Goal: Task Accomplishment & Management: Manage account settings

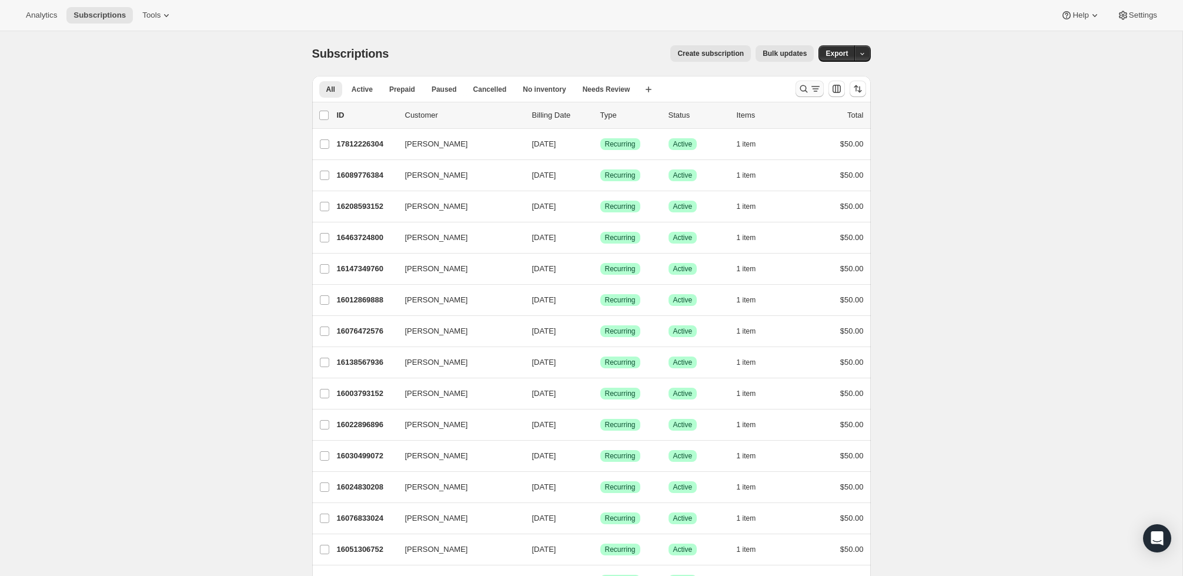
click at [800, 91] on icon "Search and filter results" at bounding box center [804, 89] width 12 height 12
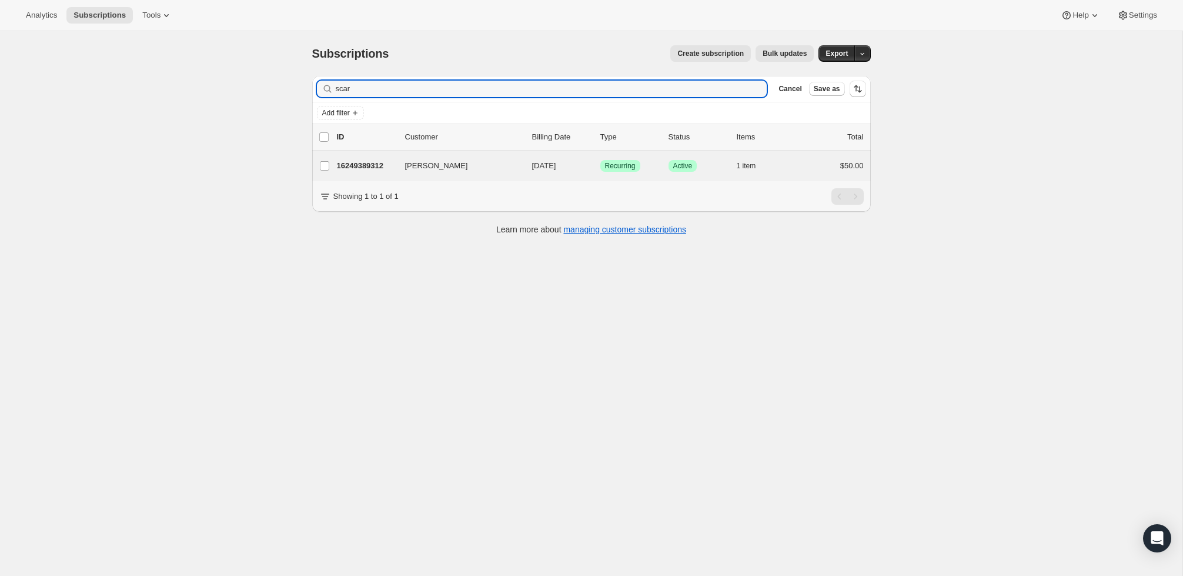
click at [795, 156] on div "[PERSON_NAME] 16249389312 [PERSON_NAME] [DATE] Success Recurring Success Active…" at bounding box center [591, 166] width 559 height 31
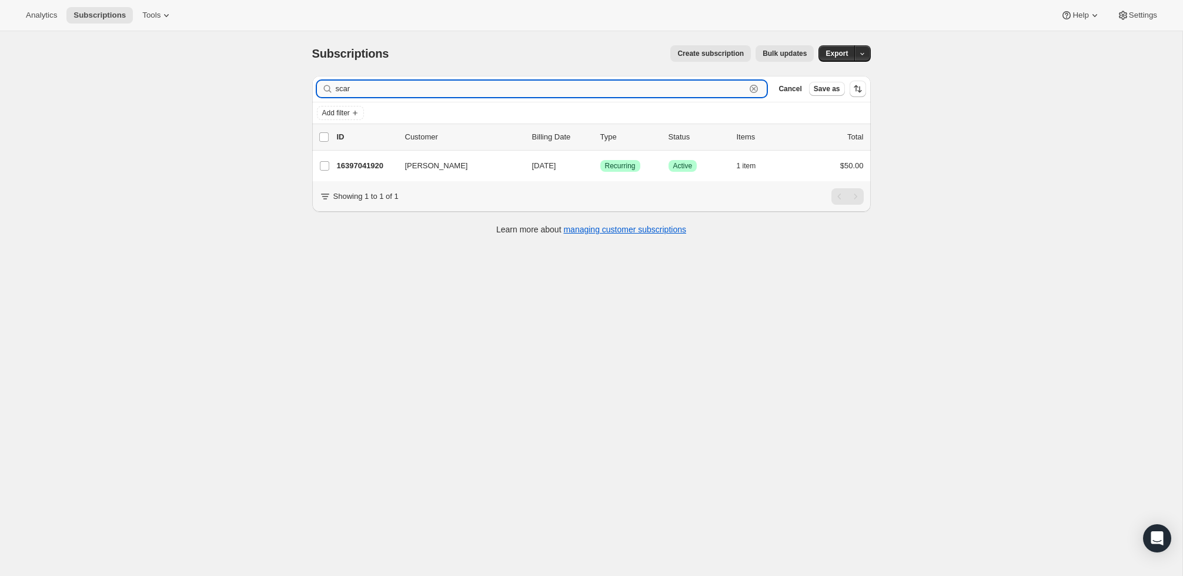
click at [547, 91] on input "scar" at bounding box center [541, 89] width 411 height 16
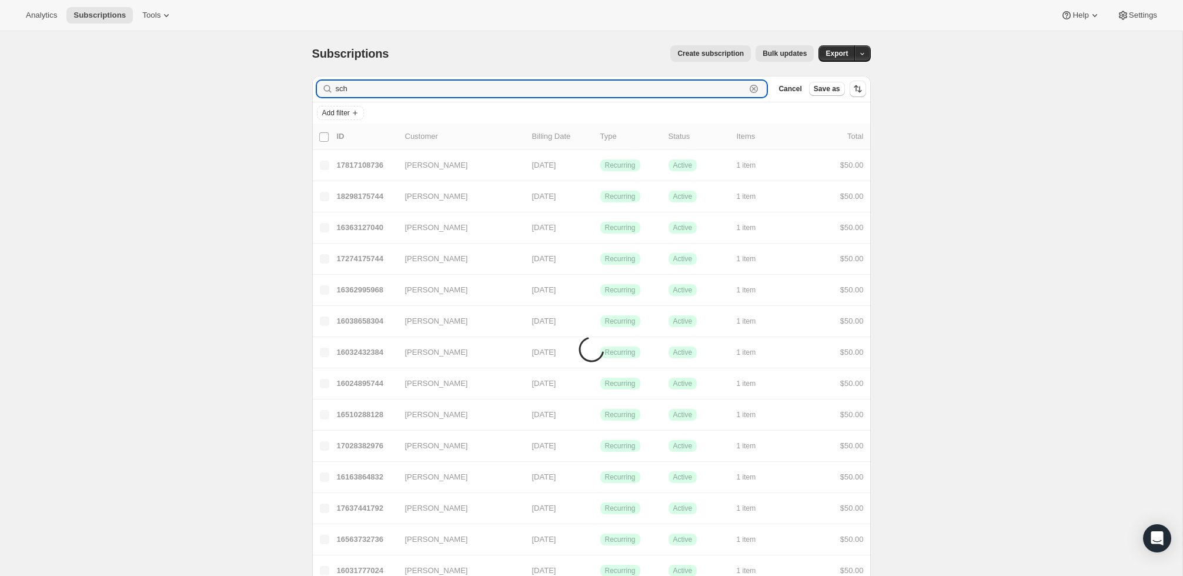
type input "schr"
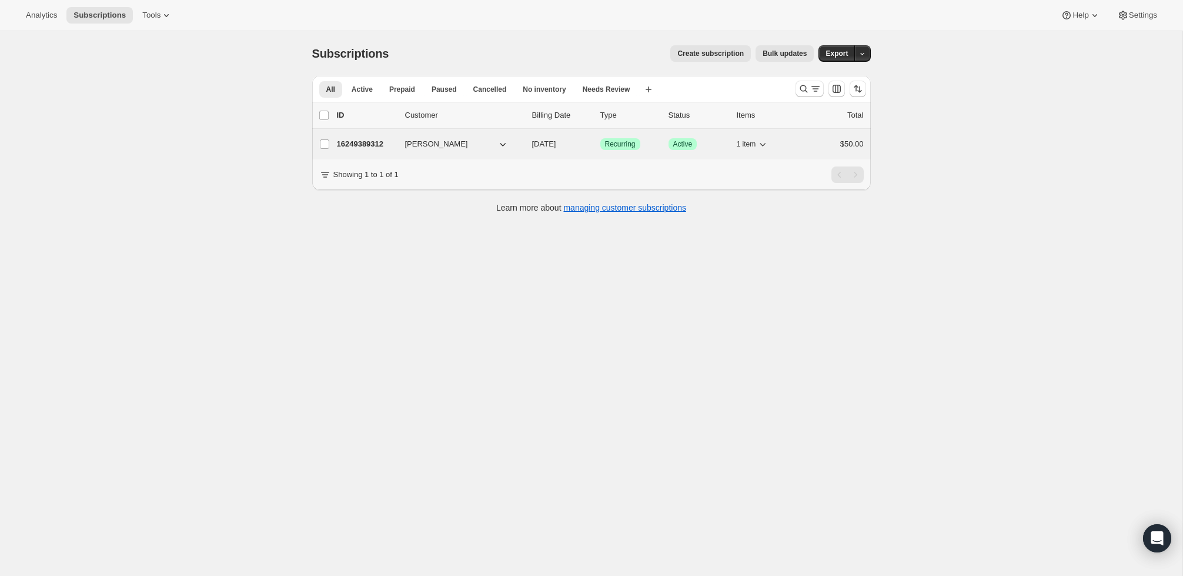
click at [822, 139] on div "$50.00" at bounding box center [834, 144] width 59 height 12
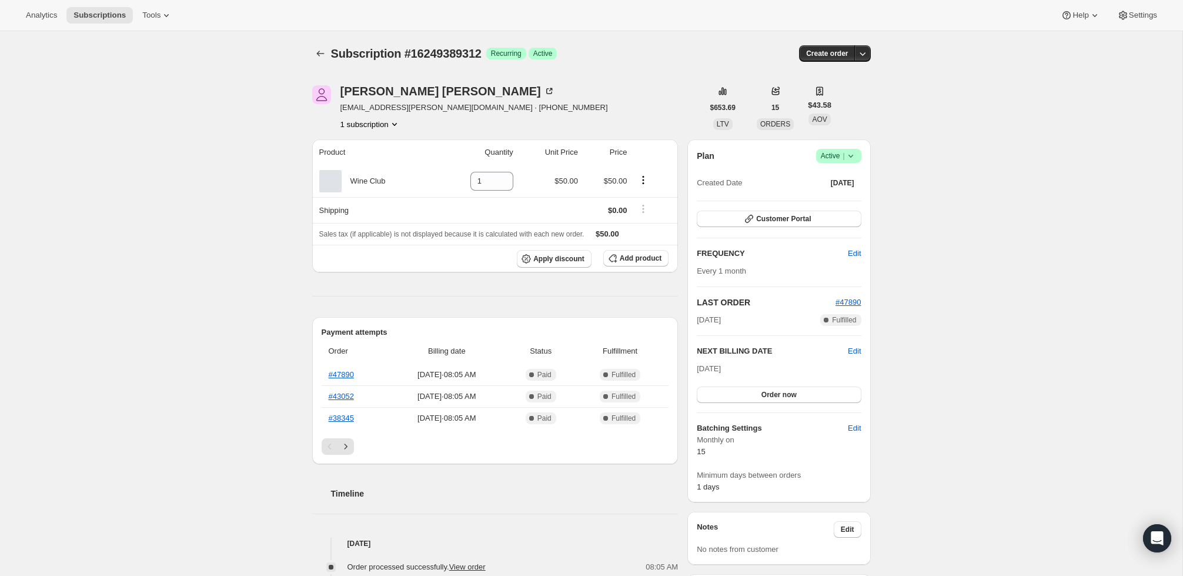
click at [840, 152] on span "Active |" at bounding box center [839, 156] width 36 height 12
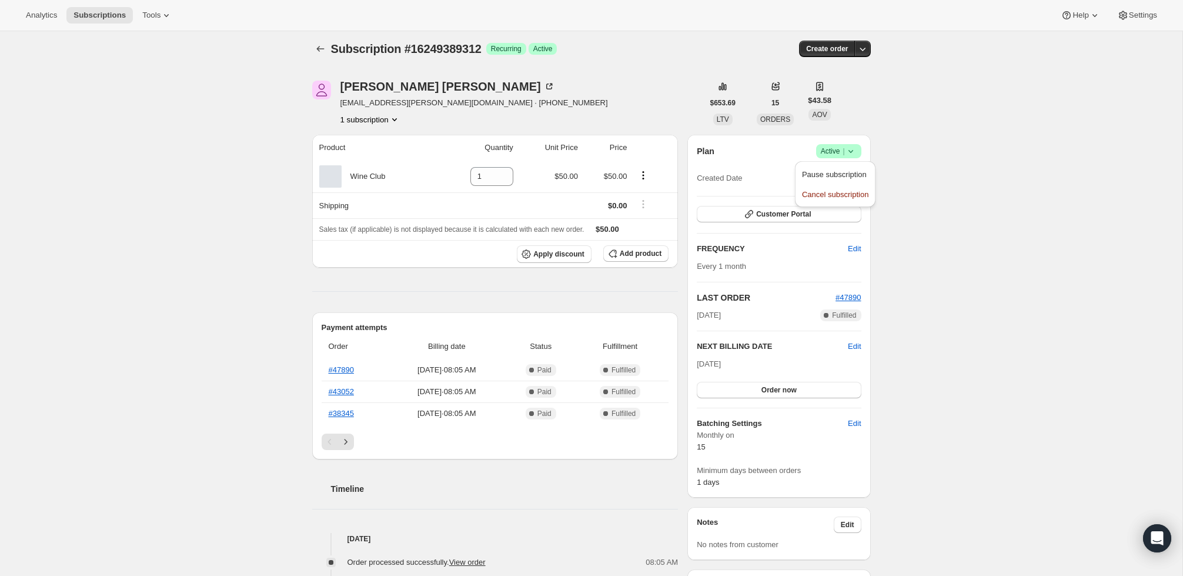
click at [828, 205] on div "Pause subscription Cancel subscription" at bounding box center [835, 184] width 81 height 46
click at [833, 198] on span "Cancel subscription" at bounding box center [835, 194] width 66 height 9
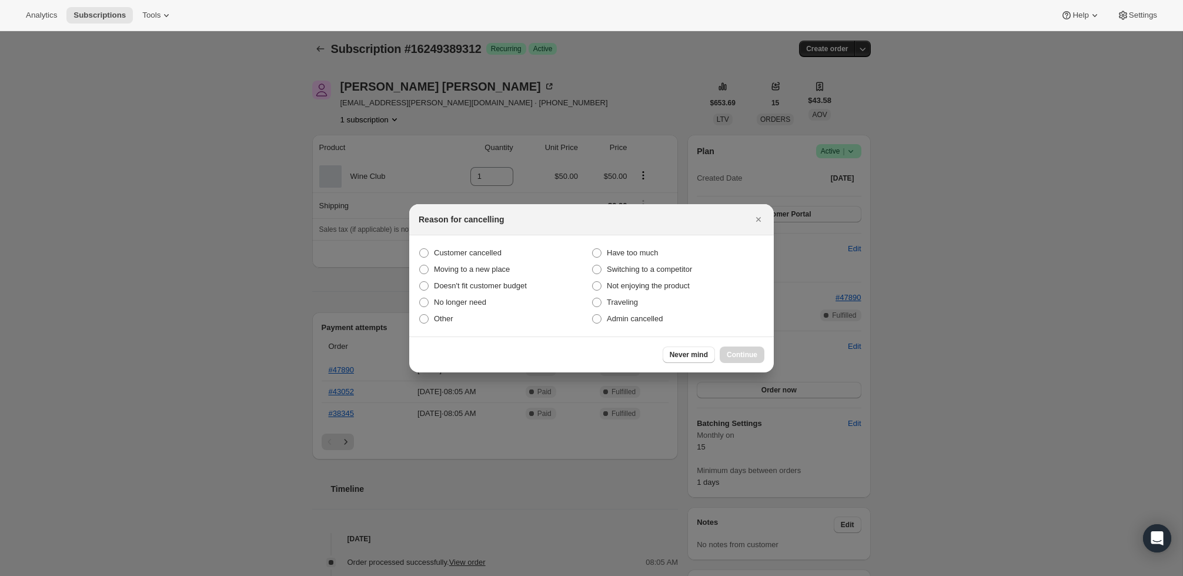
click at [418, 302] on section "Customer cancelled Have too much Moving to a new place Switching to a competito…" at bounding box center [591, 285] width 365 height 101
click at [427, 303] on span ":r2e:" at bounding box center [423, 302] width 9 height 9
click at [420, 298] on input "No longer need" at bounding box center [419, 298] width 1 height 1
radio input "true"
click at [745, 355] on span "Continue" at bounding box center [742, 354] width 31 height 9
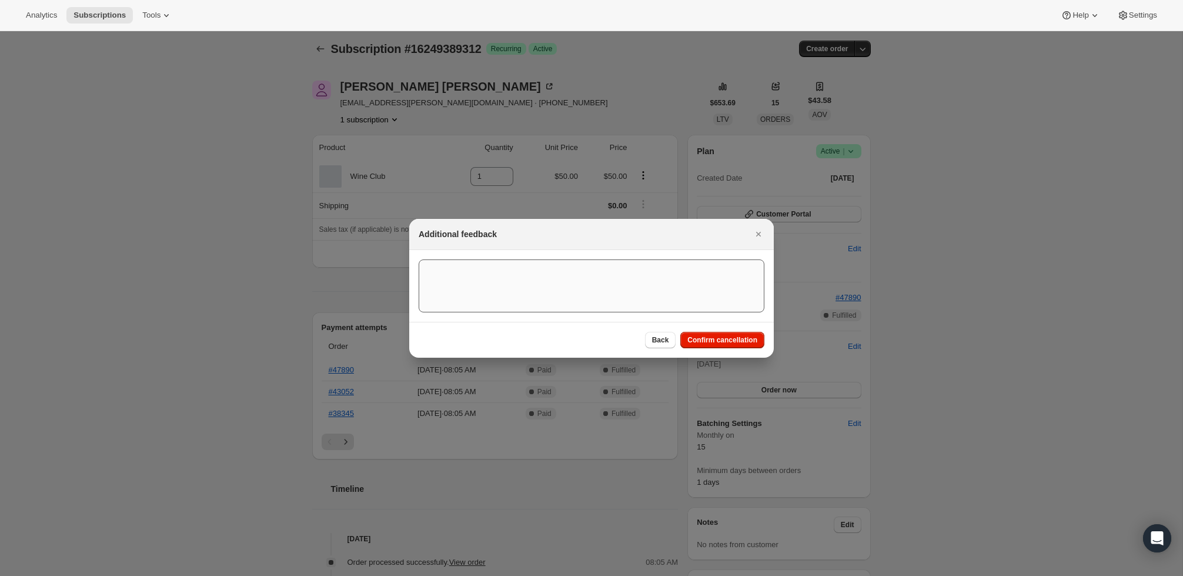
click at [738, 343] on span "Confirm cancellation" at bounding box center [723, 339] width 70 height 9
